Goal: Task Accomplishment & Management: Complete application form

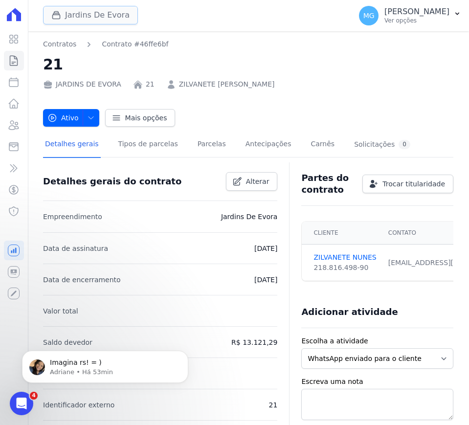
click at [110, 15] on button "Jardins De Evora" at bounding box center [90, 15] width 95 height 19
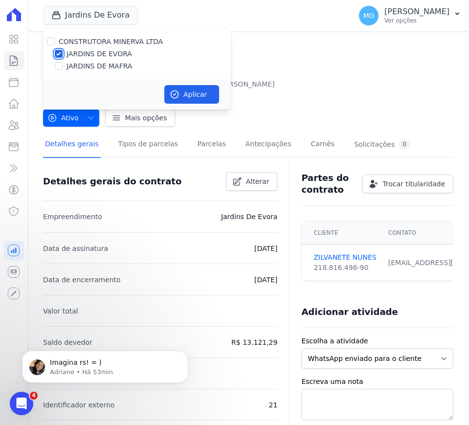
click at [59, 55] on input "JARDINS DE EVORA" at bounding box center [59, 54] width 8 height 8
checkbox input "false"
click at [60, 65] on input "JARDINS DE MAFRA" at bounding box center [59, 66] width 8 height 8
checkbox input "true"
click at [199, 91] on button "Aplicar" at bounding box center [191, 94] width 55 height 19
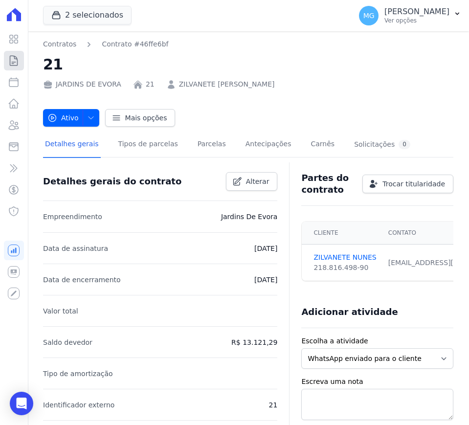
click at [12, 62] on icon at bounding box center [13, 61] width 7 height 10
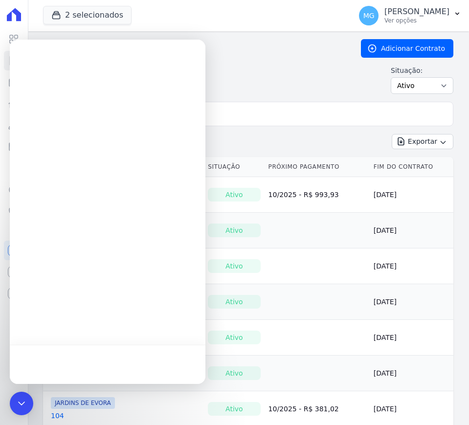
click at [100, 113] on div at bounding box center [107, 212] width 195 height 344
drag, startPoint x: 310, startPoint y: 112, endPoint x: 218, endPoint y: 181, distance: 115.1
click at [310, 112] on input "search" at bounding box center [254, 114] width 390 height 20
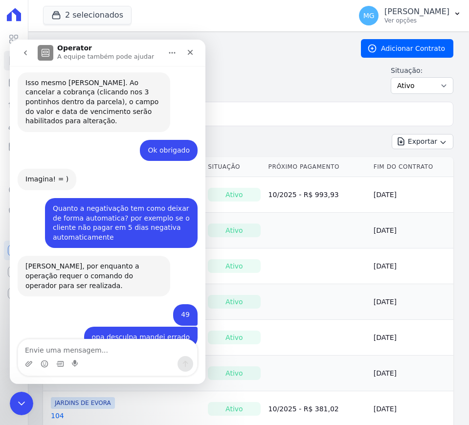
scroll to position [1106, 0]
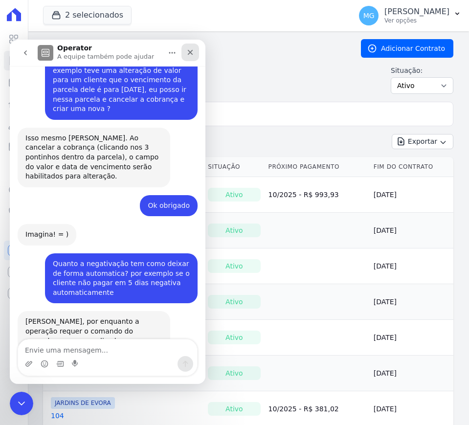
click at [190, 52] on icon "Fechar" at bounding box center [190, 52] width 5 height 5
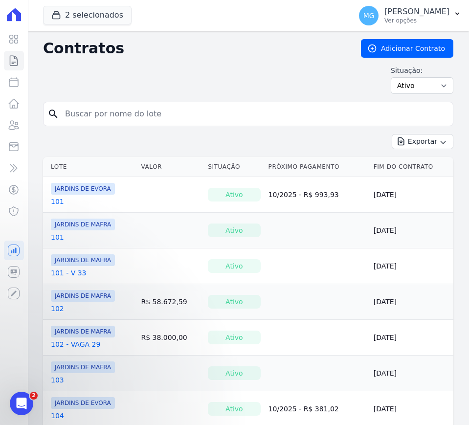
scroll to position [1162, 0]
click at [185, 112] on input "search" at bounding box center [254, 114] width 390 height 20
type input "93"
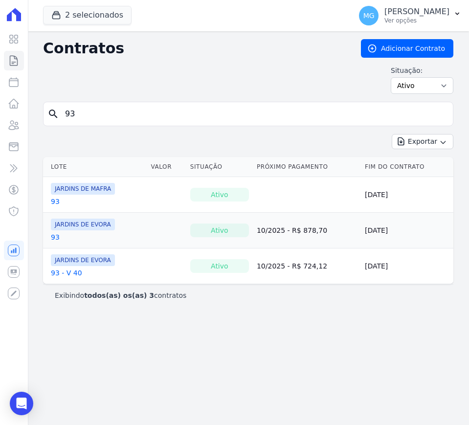
click at [56, 198] on link "93" at bounding box center [55, 201] width 9 height 10
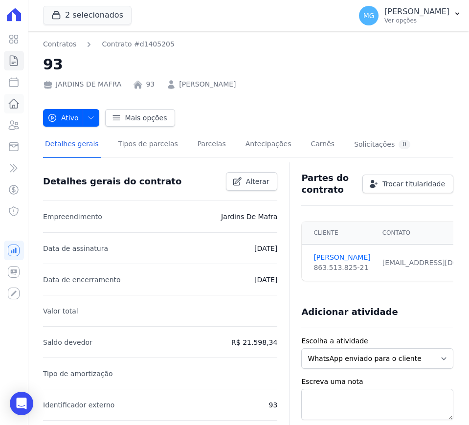
click at [15, 106] on icon at bounding box center [14, 103] width 10 height 9
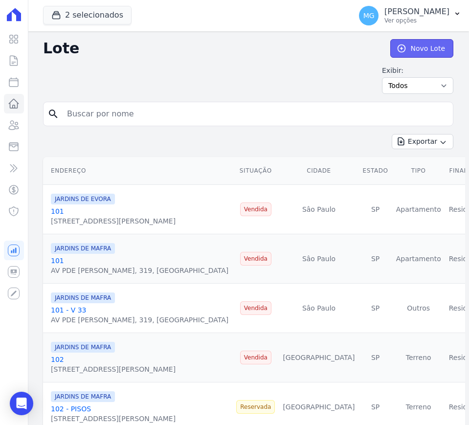
click at [411, 45] on link "Novo Lote" at bounding box center [421, 48] width 63 height 19
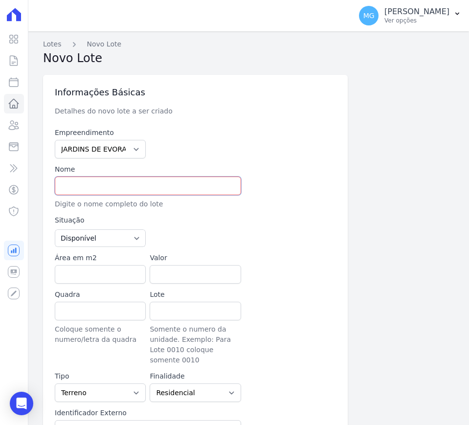
click at [102, 184] on input "text" at bounding box center [148, 185] width 186 height 19
click at [12, 95] on link "Lotes" at bounding box center [14, 104] width 20 height 20
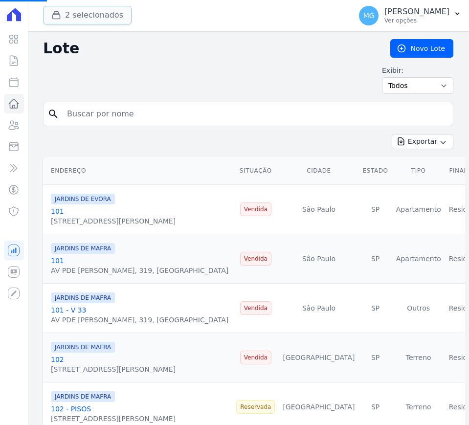
click at [92, 19] on button "2 selecionados" at bounding box center [87, 15] width 88 height 19
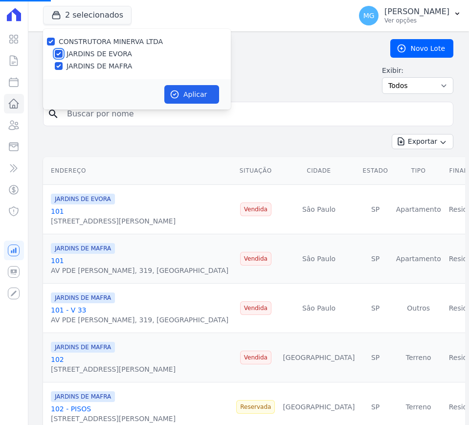
click at [58, 53] on input "JARDINS DE EVORA" at bounding box center [59, 54] width 8 height 8
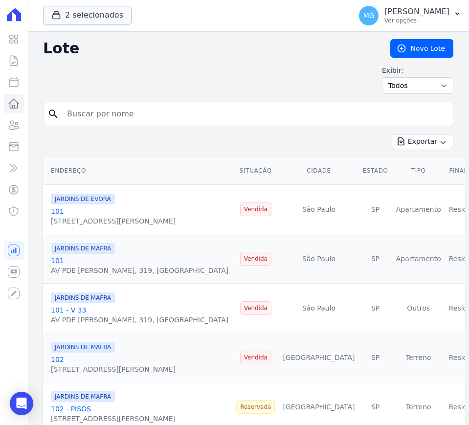
drag, startPoint x: 65, startPoint y: 14, endPoint x: 66, endPoint y: 57, distance: 42.5
click at [65, 15] on button "2 selecionados" at bounding box center [87, 15] width 88 height 19
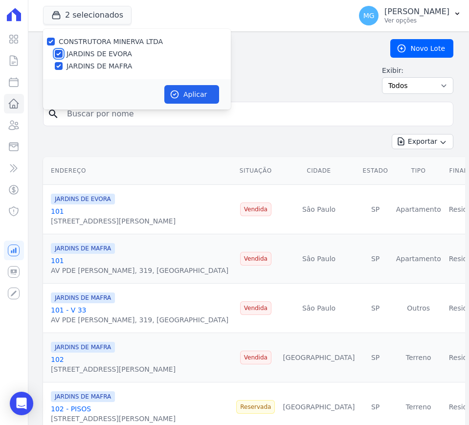
click at [58, 52] on input "JARDINS DE EVORA" at bounding box center [59, 54] width 8 height 8
checkbox input "false"
click at [181, 92] on button "Aplicar" at bounding box center [191, 94] width 55 height 19
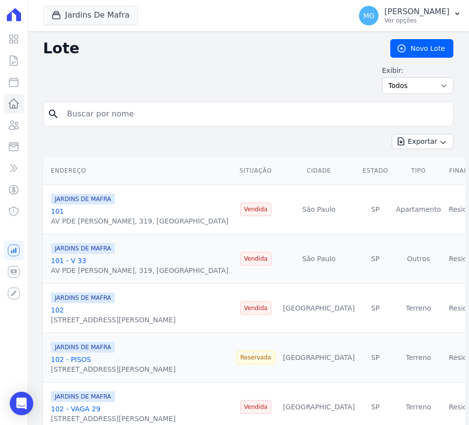
click at [163, 112] on input "search" at bounding box center [255, 114] width 388 height 20
type input "93"
click at [409, 47] on link "Novo Lote" at bounding box center [421, 48] width 63 height 19
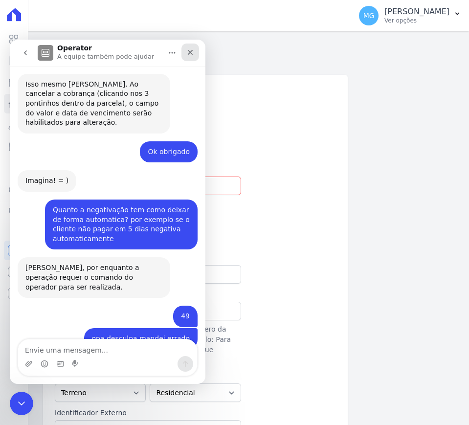
scroll to position [1106, 0]
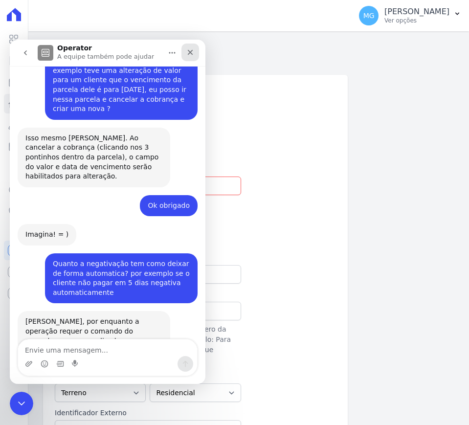
click at [189, 53] on icon "Fechar" at bounding box center [190, 52] width 8 height 8
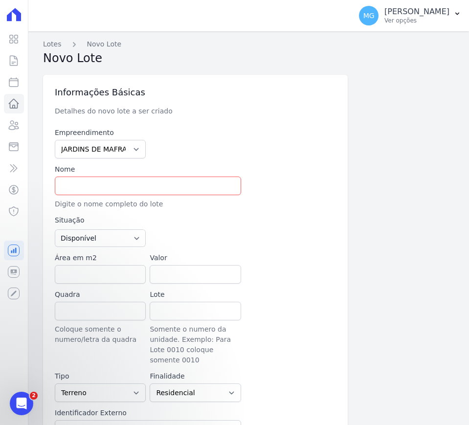
scroll to position [1162, 0]
click at [107, 179] on input "text" at bounding box center [148, 185] width 186 height 19
click at [107, 179] on input "93 - PISOS" at bounding box center [148, 185] width 186 height 19
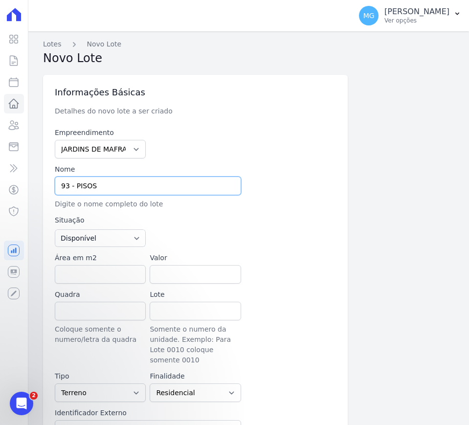
type input "93 - PISOS"
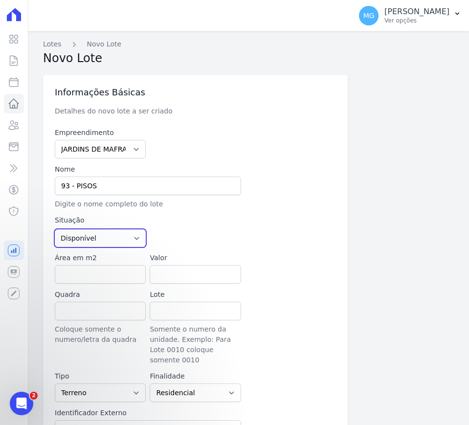
click at [112, 233] on select "Disponível Vendida Reservada Indisponível" at bounding box center [100, 238] width 91 height 18
select select "sold"
click at [55, 229] on select "Disponível Vendida Reservada Indisponível" at bounding box center [100, 238] width 91 height 18
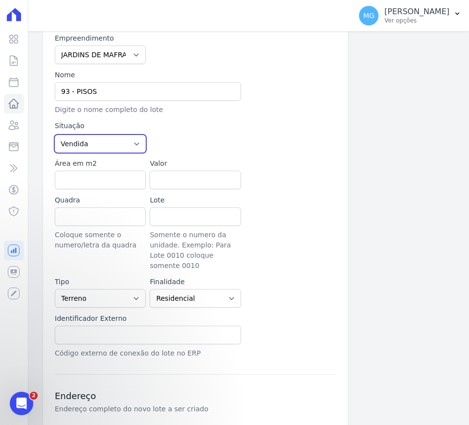
scroll to position [122, 0]
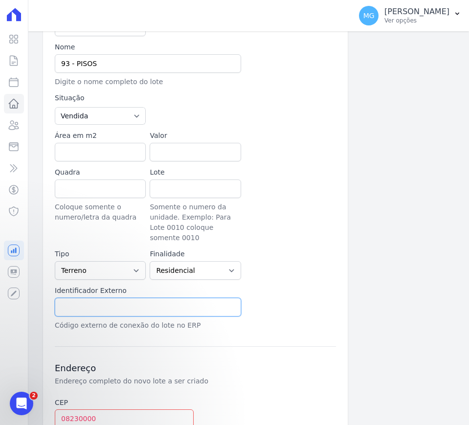
click at [107, 298] on input "text" at bounding box center [148, 307] width 186 height 19
paste input "93 - PISOS"
type input "93 - PISOS"
click at [283, 253] on div "Empreendimento JARDINS DE EVORA JARDINS DE MAFRA Nome 93 - PISOS Digite o nome …" at bounding box center [195, 167] width 281 height 325
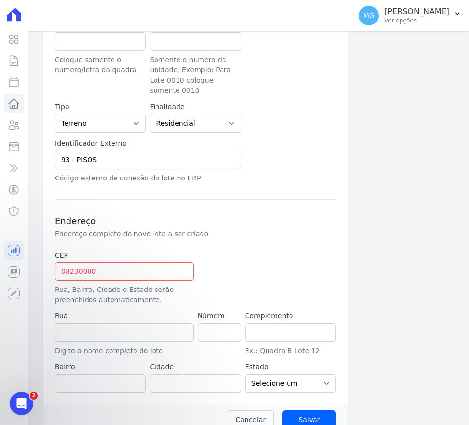
scroll to position [277, 0]
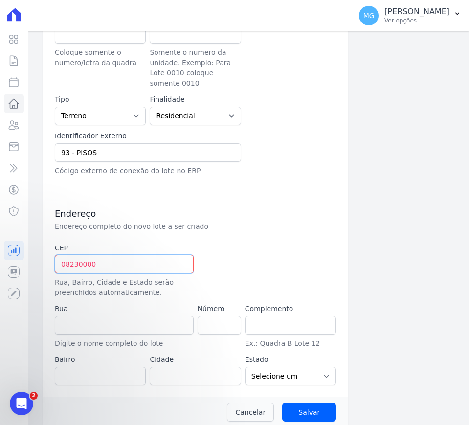
click at [149, 258] on input "08230000" at bounding box center [124, 264] width 139 height 19
type input "08.230-000"
click at [282, 403] on input "Salvar" at bounding box center [309, 412] width 54 height 19
type input "Avenida Padre Gregório Mafra"
type input "Vila Taquari"
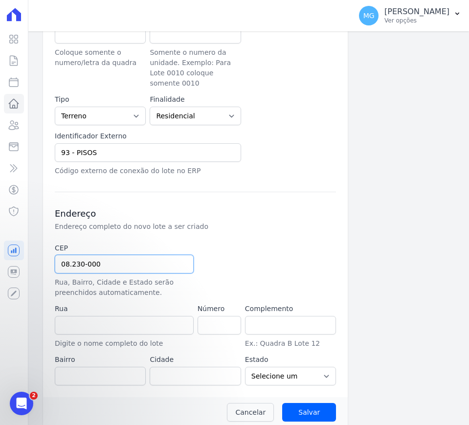
type input "São Paulo"
select select "SP"
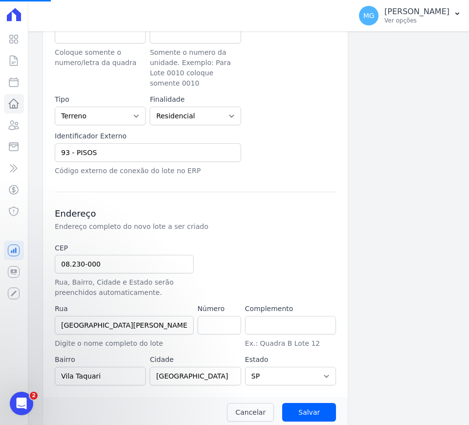
click at [258, 247] on div at bounding box center [242, 270] width 91 height 55
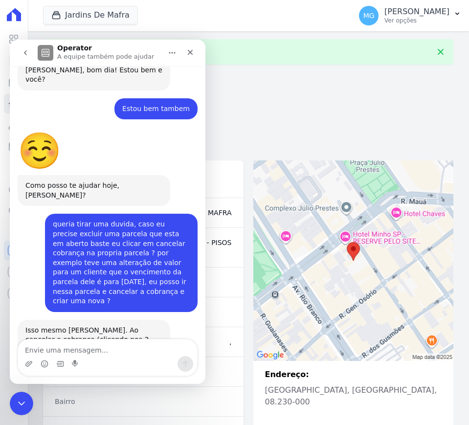
click at [278, 110] on div "Vendida" at bounding box center [248, 108] width 410 height 17
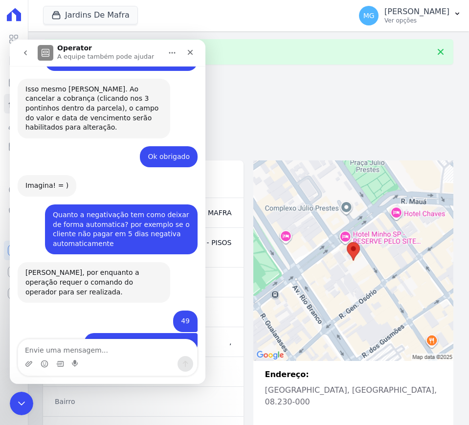
scroll to position [1106, 0]
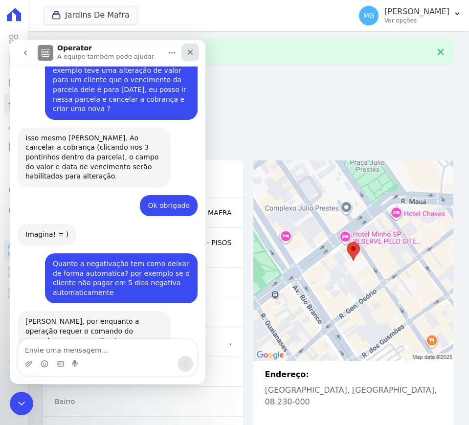
click at [191, 52] on icon "Fechar" at bounding box center [190, 52] width 8 height 8
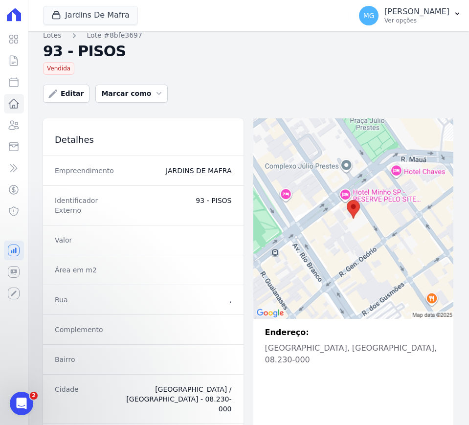
scroll to position [0, 0]
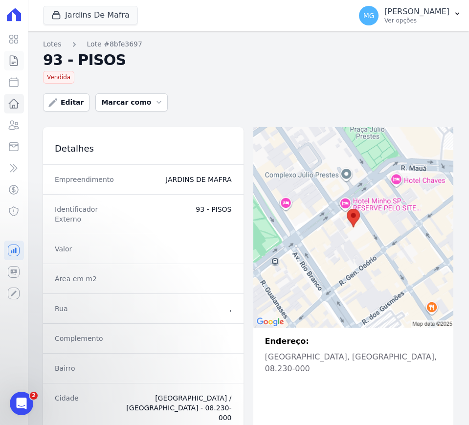
click at [10, 64] on icon at bounding box center [13, 61] width 7 height 10
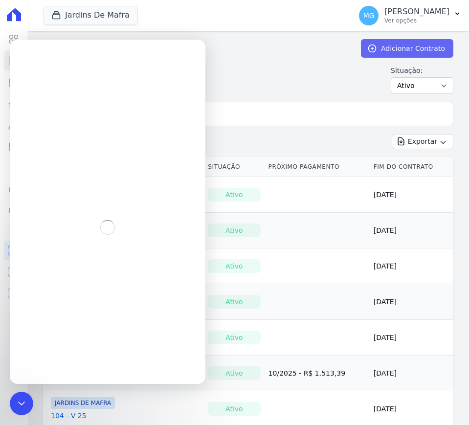
click at [405, 45] on link "Adicionar Contrato" at bounding box center [407, 48] width 92 height 19
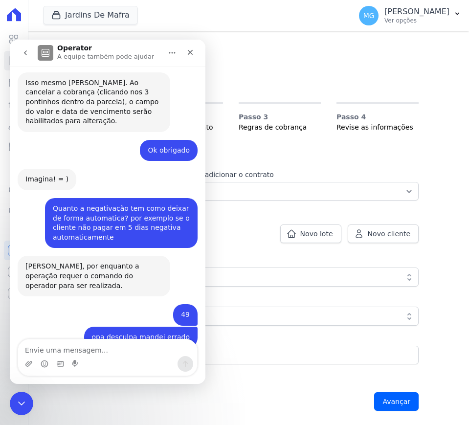
scroll to position [1106, 0]
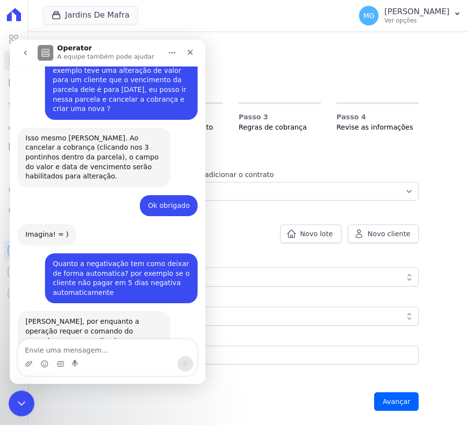
click at [15, 409] on div "Encerramento do Messenger da Intercom" at bounding box center [19, 401] width 23 height 23
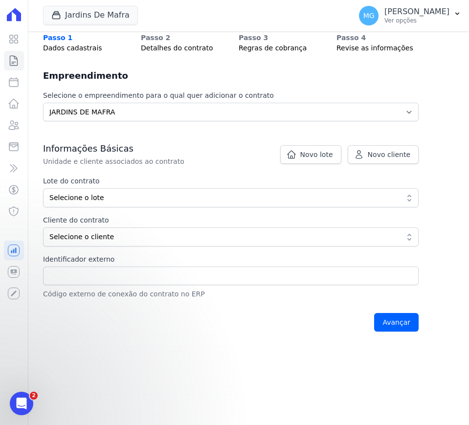
scroll to position [82, 0]
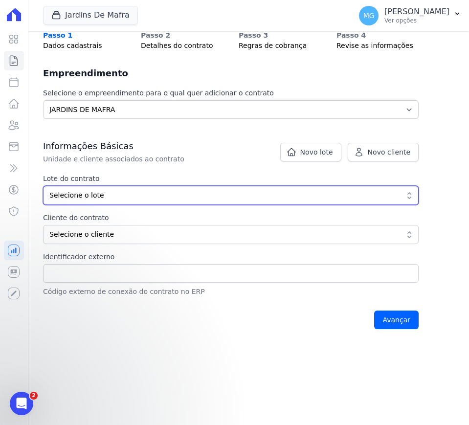
click at [106, 199] on span "Selecione o lote" at bounding box center [223, 195] width 349 height 10
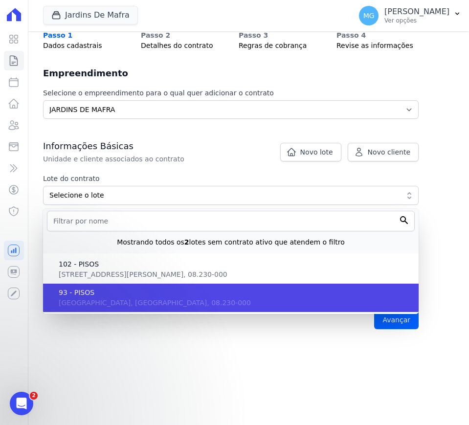
click at [84, 299] on span "SP, São Paulo, 08.230-000" at bounding box center [155, 303] width 192 height 8
type input "8bfe3697-d552-45a8-b15e-552385c1a41d"
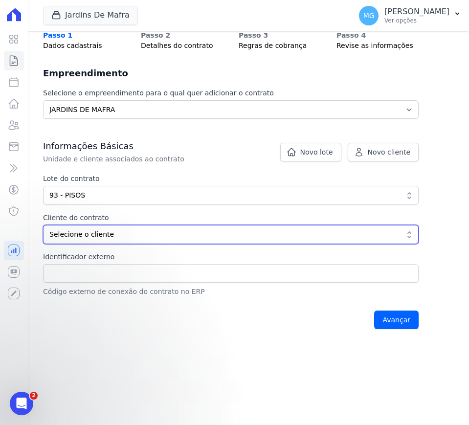
click at [74, 238] on span "Selecione o cliente" at bounding box center [223, 234] width 349 height 10
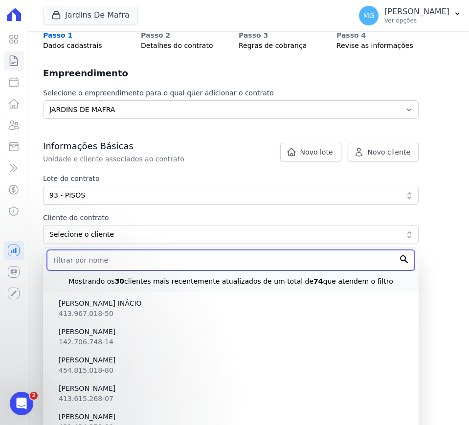
click at [92, 260] on input "text" at bounding box center [231, 260] width 368 height 21
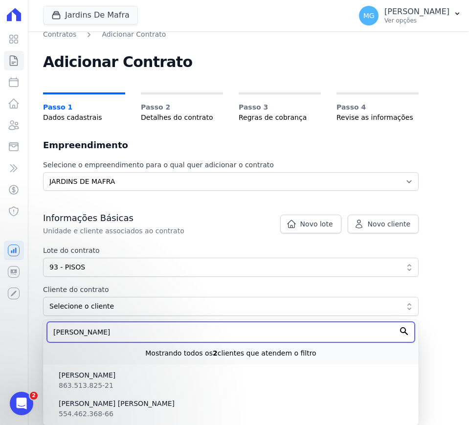
scroll to position [10, 0]
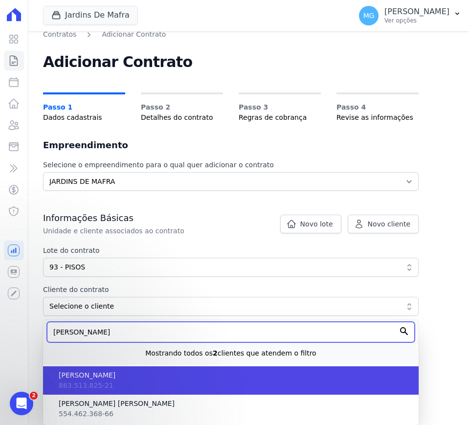
type input "PEDRO"
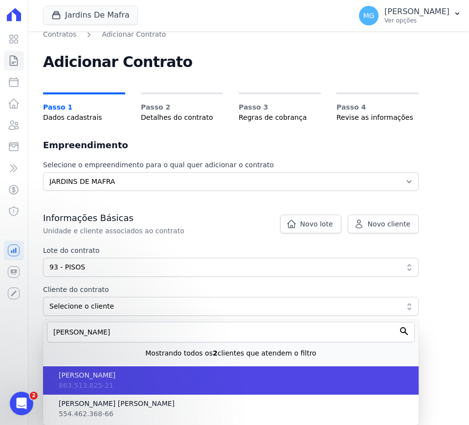
click at [106, 383] on li "PEDRO ALVES DOS SANTOS 863.513.825-21" at bounding box center [230, 380] width 375 height 28
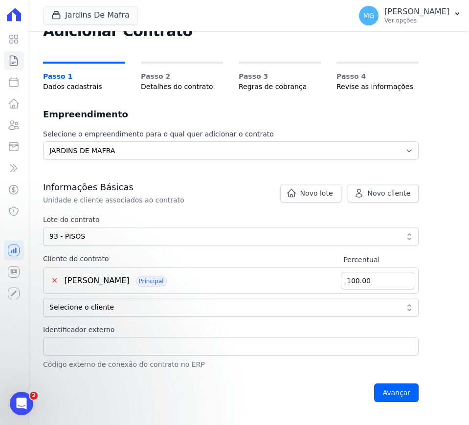
scroll to position [0, 0]
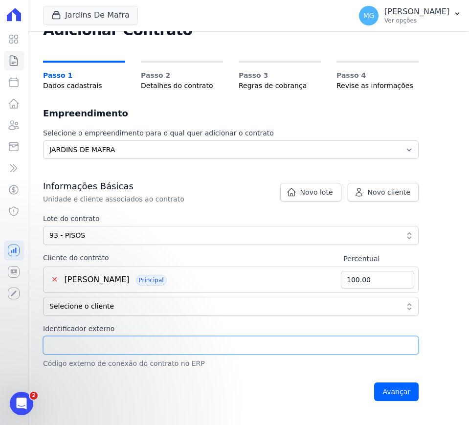
click at [104, 348] on input "Identificador externo" at bounding box center [230, 345] width 375 height 19
paste input "93 - PISOS"
type input "93 - PISOS"
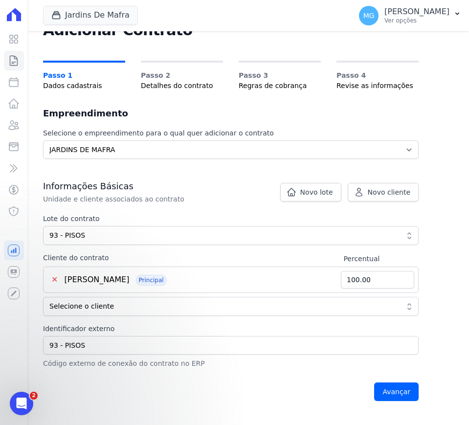
click at [117, 366] on p "Código externo de conexão do contrato no ERP" at bounding box center [230, 363] width 375 height 10
click at [392, 393] on input "Avançar" at bounding box center [396, 391] width 44 height 19
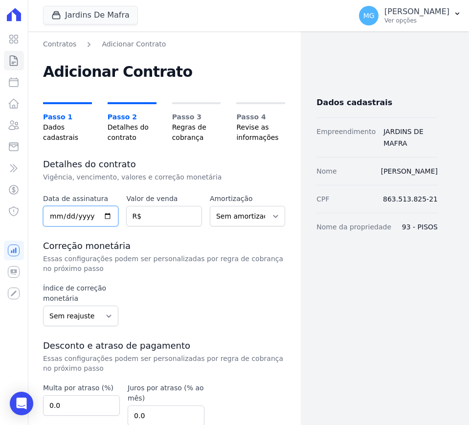
click at [83, 214] on input "date" at bounding box center [80, 216] width 75 height 21
click at [50, 218] on input "date" at bounding box center [80, 216] width 75 height 21
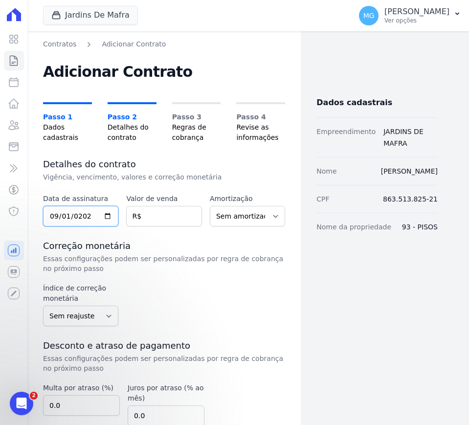
type input "[DATE]"
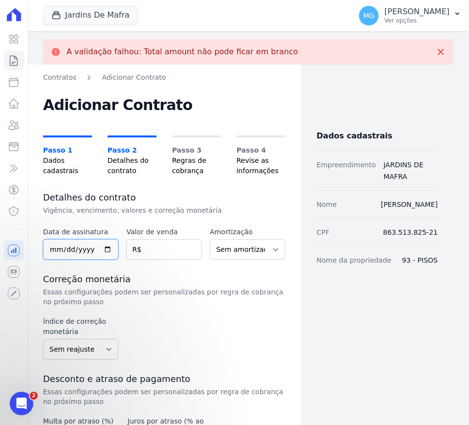
click at [56, 247] on input "date" at bounding box center [80, 249] width 75 height 21
type input "[DATE]"
click at [147, 251] on input "number" at bounding box center [163, 249] width 75 height 21
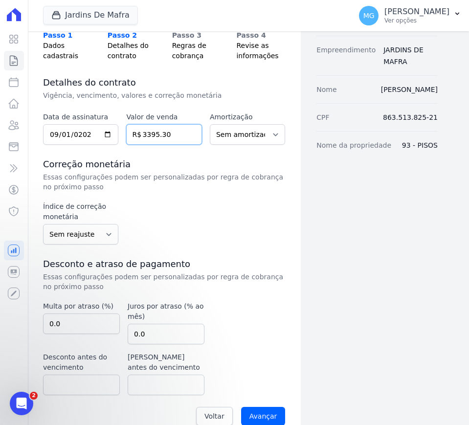
scroll to position [131, 0]
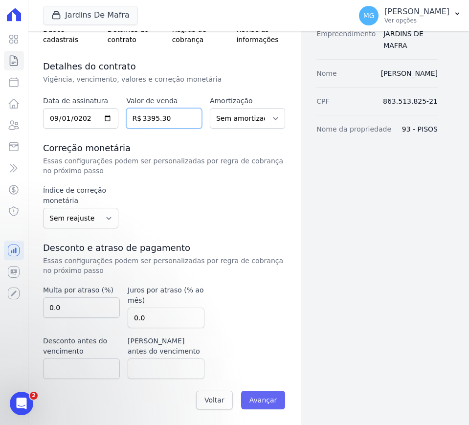
type input "3395.30"
click at [260, 397] on input "Avançar" at bounding box center [263, 399] width 44 height 19
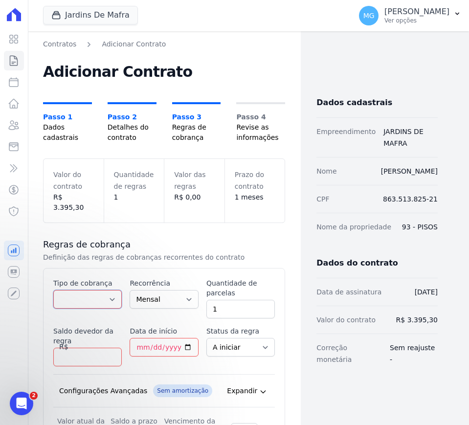
click at [85, 290] on select "Parcela Normal Entrada Sinal Intercalada Chaves Pré-chaves Pós-chaves Impostos …" at bounding box center [87, 299] width 68 height 19
select select "standard"
click at [53, 290] on select "Parcela Normal Entrada Sinal Intercalada Chaves Pré-chaves Pós-chaves Impostos …" at bounding box center [87, 299] width 68 height 19
click at [213, 288] on div "Quantidade de parcelas 1" at bounding box center [240, 298] width 68 height 40
click at [218, 300] on input "1" at bounding box center [240, 309] width 68 height 19
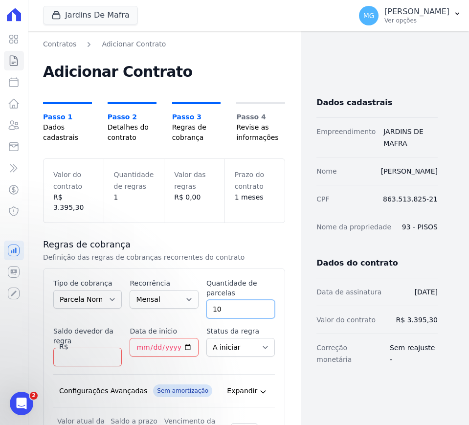
type input "10"
click at [79, 347] on input "Saldo devedor da regra" at bounding box center [87, 356] width 68 height 19
type input "3395.30"
click at [139, 338] on input "Data de início" at bounding box center [164, 347] width 68 height 19
type input "2025-10-25"
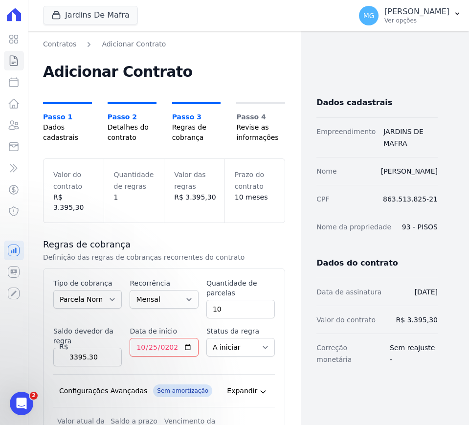
click at [282, 328] on div "Contratos Adicionar Contrato Adicionar Contrato Passo 1 Dados cadastrais Passo …" at bounding box center [163, 299] width 273 height 536
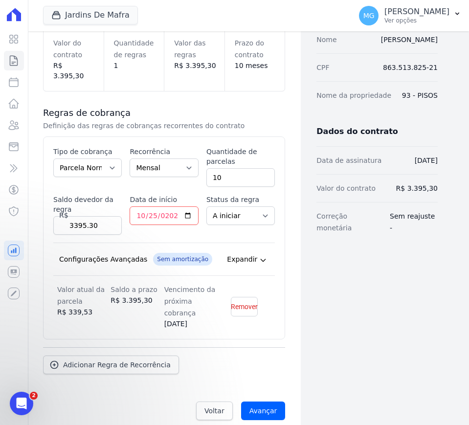
scroll to position [132, 0]
click at [269, 404] on input "Avançar" at bounding box center [263, 410] width 44 height 19
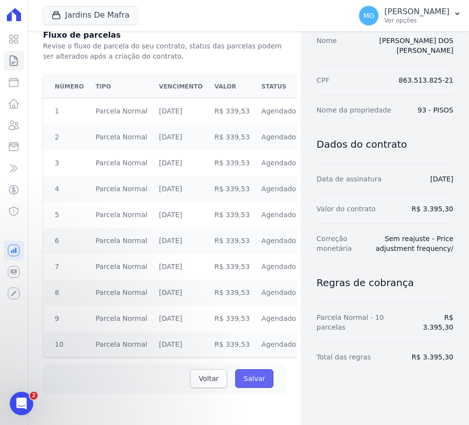
click at [251, 378] on input "Salvar" at bounding box center [254, 378] width 38 height 19
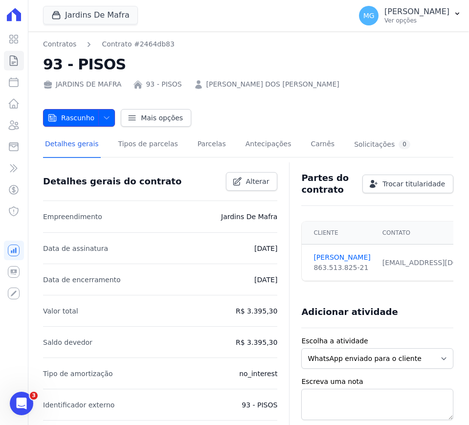
click at [104, 118] on icon "button" at bounding box center [107, 118] width 8 height 8
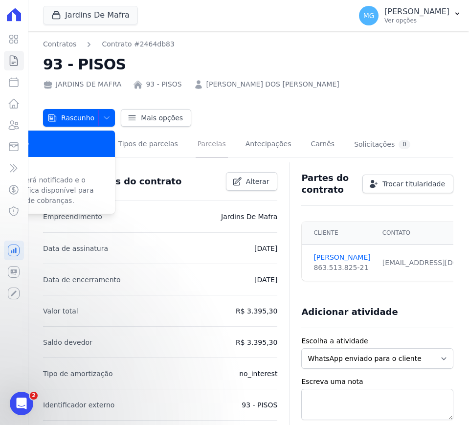
click at [208, 144] on link "Parcelas" at bounding box center [211, 145] width 32 height 26
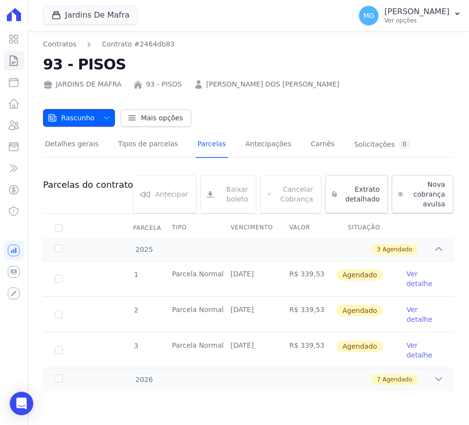
click at [105, 118] on icon "button" at bounding box center [107, 118] width 8 height 8
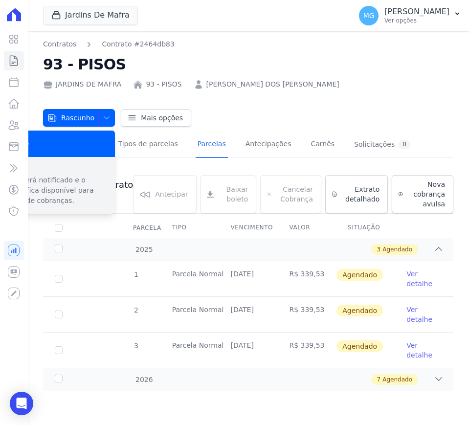
click at [84, 179] on p "Cliente será notificado e o contrato fica disponível para emissão de cobranças." at bounding box center [51, 190] width 111 height 31
